Goal: Information Seeking & Learning: Learn about a topic

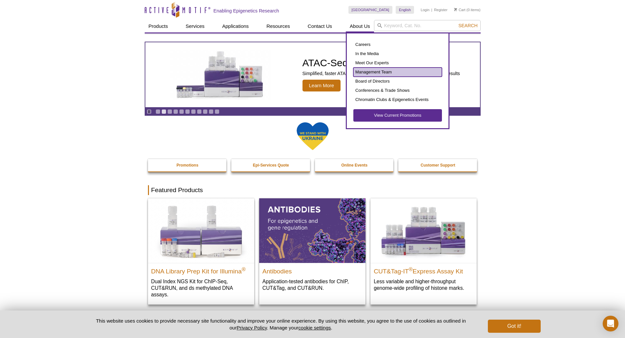
click at [374, 71] on link "Management Team" at bounding box center [397, 72] width 89 height 9
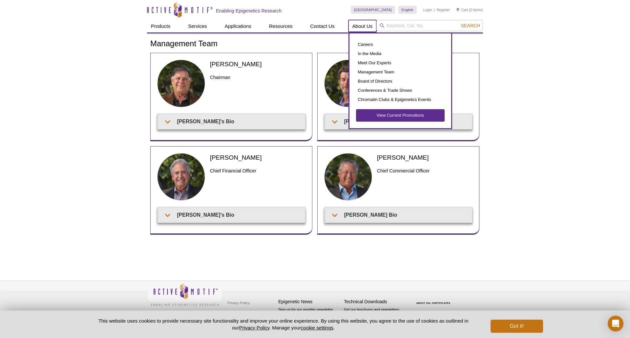
click at [364, 25] on link "About Us" at bounding box center [362, 26] width 28 height 12
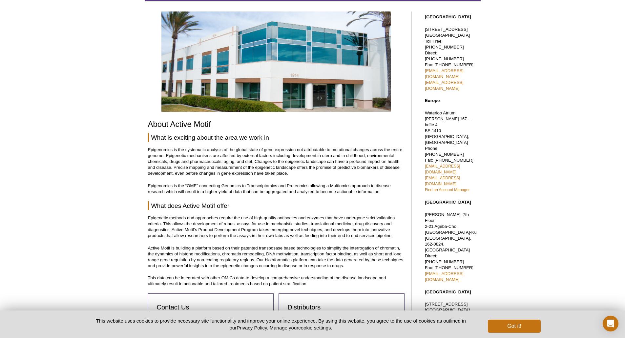
scroll to position [49, 0]
drag, startPoint x: 169, startPoint y: 150, endPoint x: 271, endPoint y: 150, distance: 102.6
click at [271, 150] on p "Epigenomics is the systematic analysis of the global state of gene expression n…" at bounding box center [276, 162] width 257 height 30
click at [274, 150] on p "Epigenomics is the systematic analysis of the global state of gene expression n…" at bounding box center [276, 162] width 257 height 30
drag, startPoint x: 275, startPoint y: 150, endPoint x: 352, endPoint y: 149, distance: 77.1
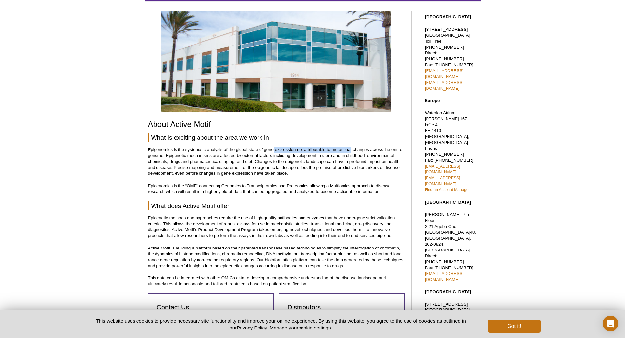
click at [352, 149] on p "Epigenomics is the systematic analysis of the global state of gene expression n…" at bounding box center [276, 162] width 257 height 30
click at [354, 148] on p "Epigenomics is the systematic analysis of the global state of gene expression n…" at bounding box center [276, 162] width 257 height 30
drag, startPoint x: 354, startPoint y: 148, endPoint x: 325, endPoint y: 150, distance: 29.2
click at [325, 150] on p "Epigenomics is the systematic analysis of the global state of gene expression n…" at bounding box center [276, 162] width 257 height 30
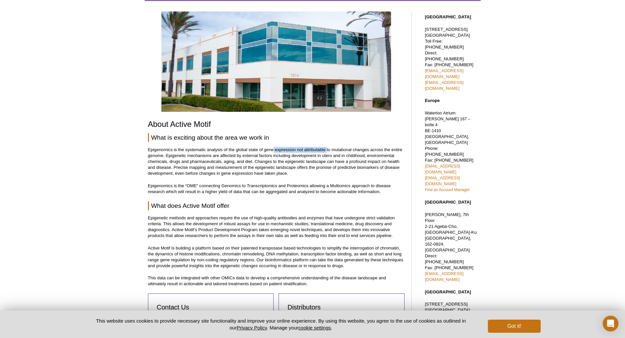
drag, startPoint x: 325, startPoint y: 150, endPoint x: 273, endPoint y: 151, distance: 51.5
click at [273, 151] on p "Epigenomics is the systematic analysis of the global state of gene expression n…" at bounding box center [276, 162] width 257 height 30
click at [276, 151] on p "Epigenomics is the systematic analysis of the global state of gene expression n…" at bounding box center [276, 162] width 257 height 30
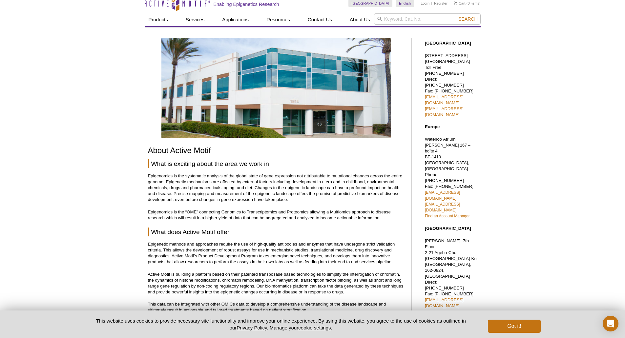
scroll to position [0, 0]
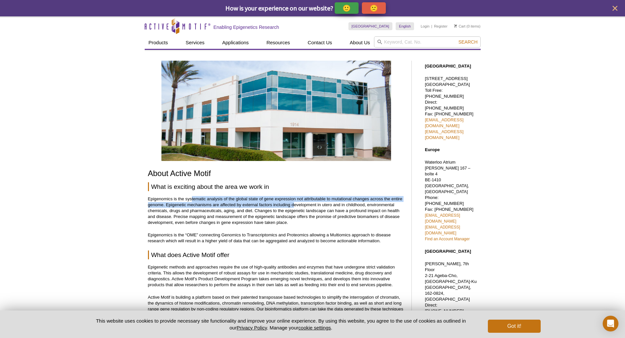
drag, startPoint x: 192, startPoint y: 198, endPoint x: 294, endPoint y: 208, distance: 102.7
click at [294, 208] on p "Epigenomics is the systematic analysis of the global state of gene expression n…" at bounding box center [276, 211] width 257 height 30
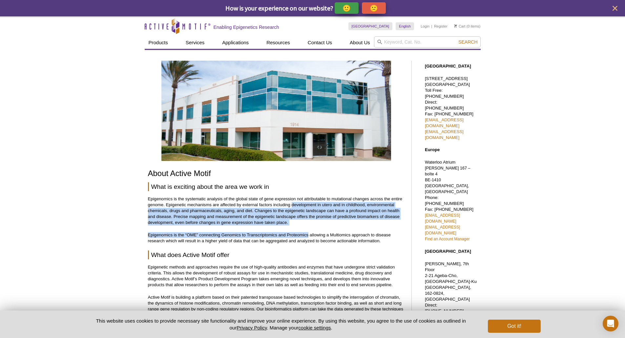
drag, startPoint x: 294, startPoint y: 208, endPoint x: 305, endPoint y: 229, distance: 24.1
click at [305, 229] on div "About Active Motif What is exciting about the area we work in Epigenomics is th…" at bounding box center [276, 312] width 257 height 503
click at [307, 218] on p "Epigenomics is the systematic analysis of the global state of gene expression n…" at bounding box center [276, 211] width 257 height 30
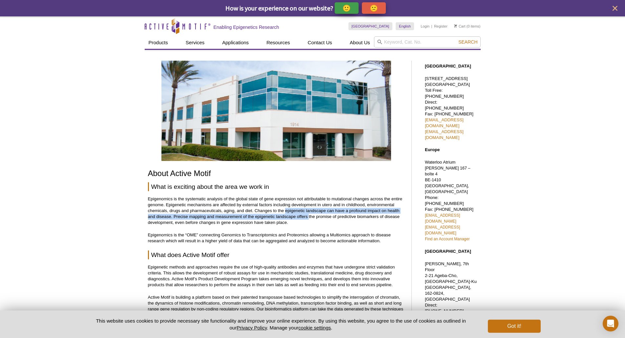
drag, startPoint x: 307, startPoint y: 218, endPoint x: 284, endPoint y: 206, distance: 26.1
click at [284, 206] on p "Epigenomics is the systematic analysis of the global state of gene expression n…" at bounding box center [276, 211] width 257 height 30
click at [291, 206] on p "Epigenomics is the systematic analysis of the global state of gene expression n…" at bounding box center [276, 211] width 257 height 30
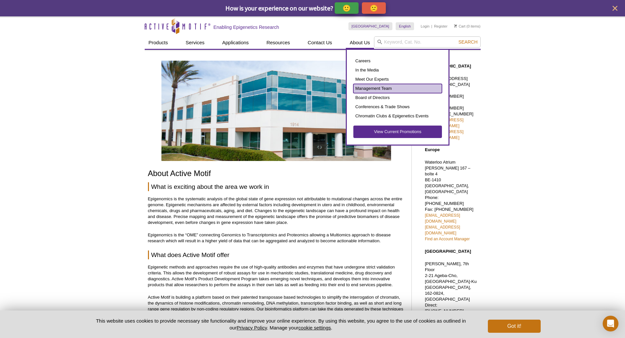
click at [387, 91] on link "Management Team" at bounding box center [397, 88] width 89 height 9
click at [378, 88] on link "Management Team" at bounding box center [397, 88] width 89 height 9
click at [368, 88] on link "Management Team" at bounding box center [397, 88] width 89 height 9
